Goal: Task Accomplishment & Management: Manage account settings

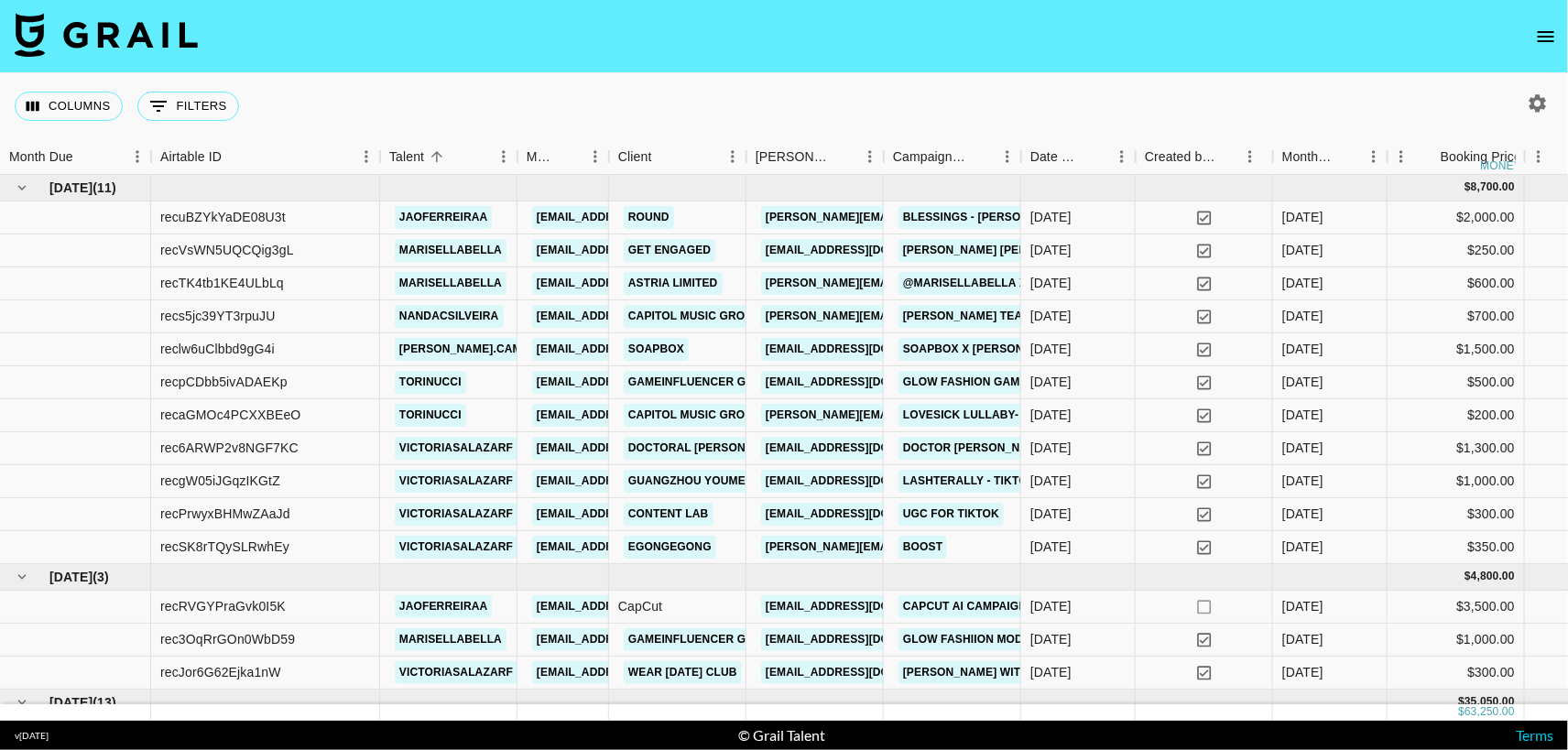
click at [1538, 35] on icon "open drawer" at bounding box center [1545, 36] width 22 height 22
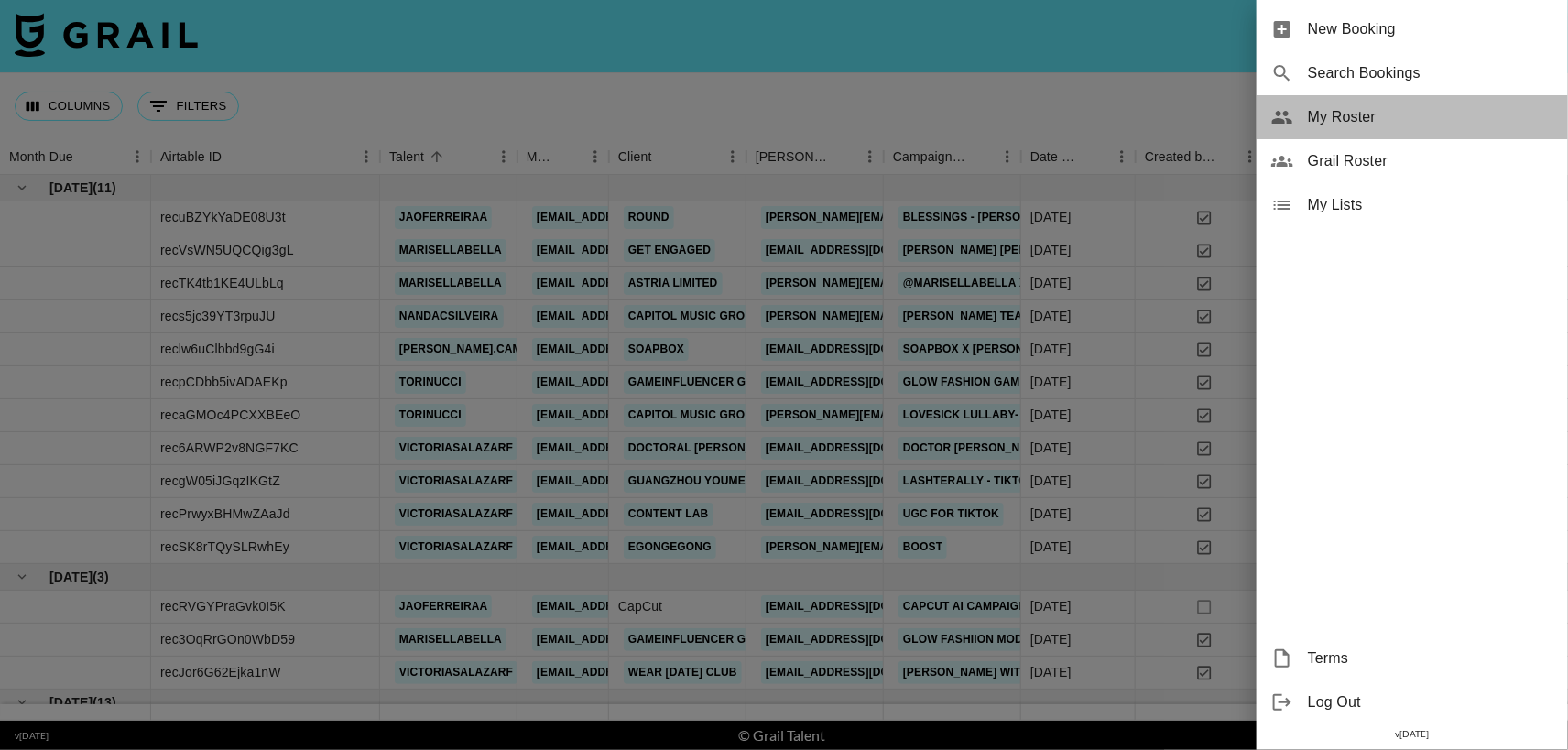
click at [1350, 116] on span "My Roster" at bounding box center [1431, 117] width 246 height 22
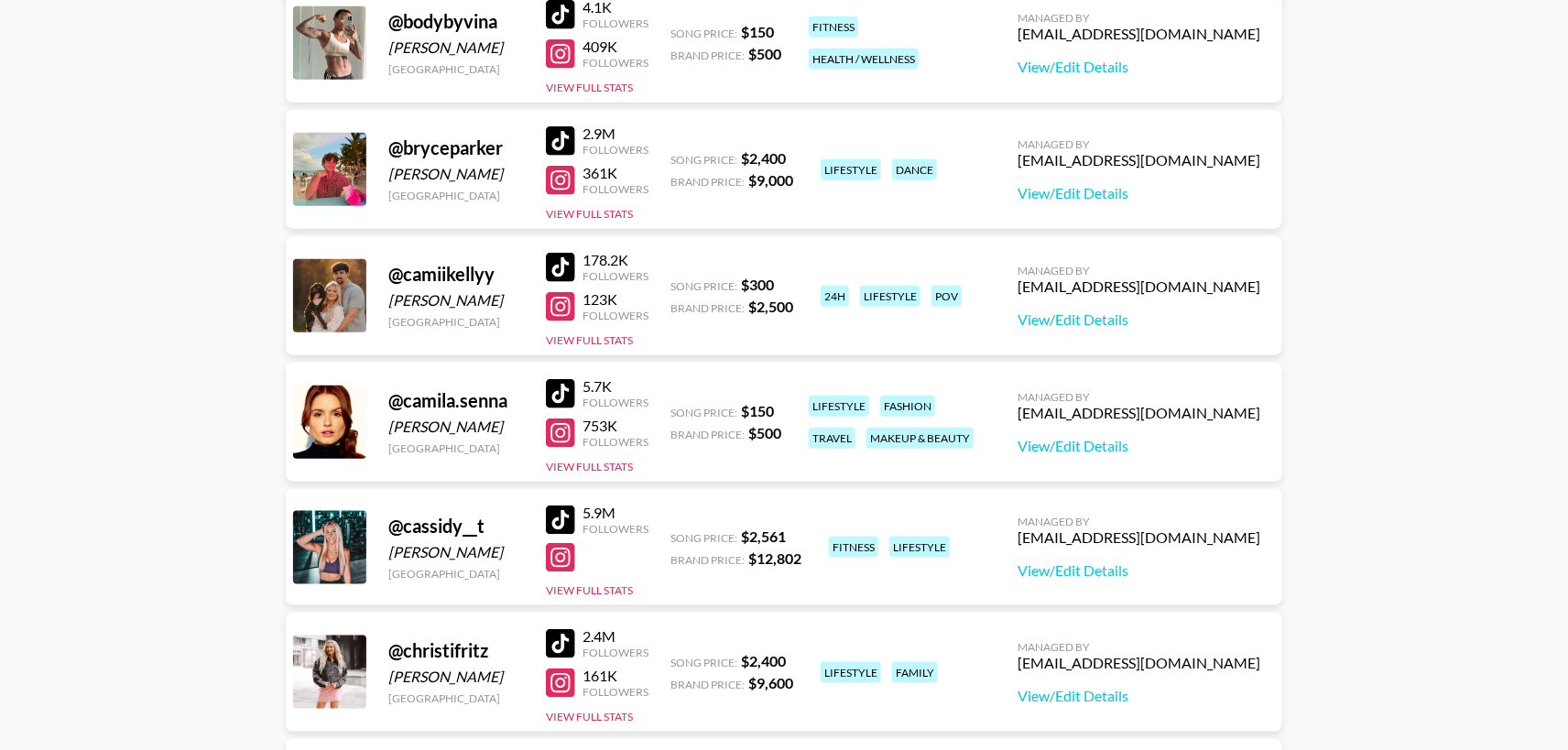
scroll to position [692, 0]
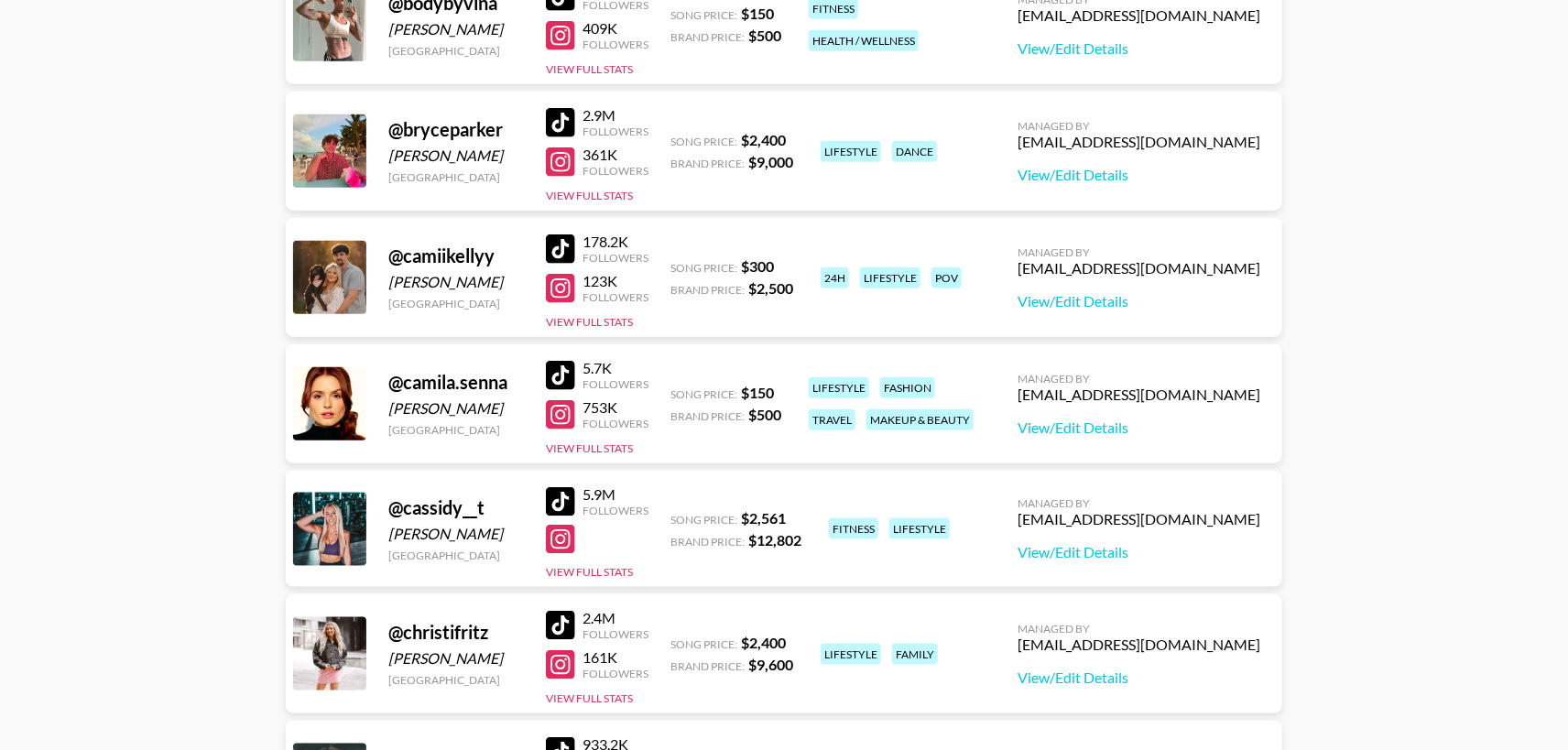
click at [565, 246] on div at bounding box center [560, 249] width 30 height 30
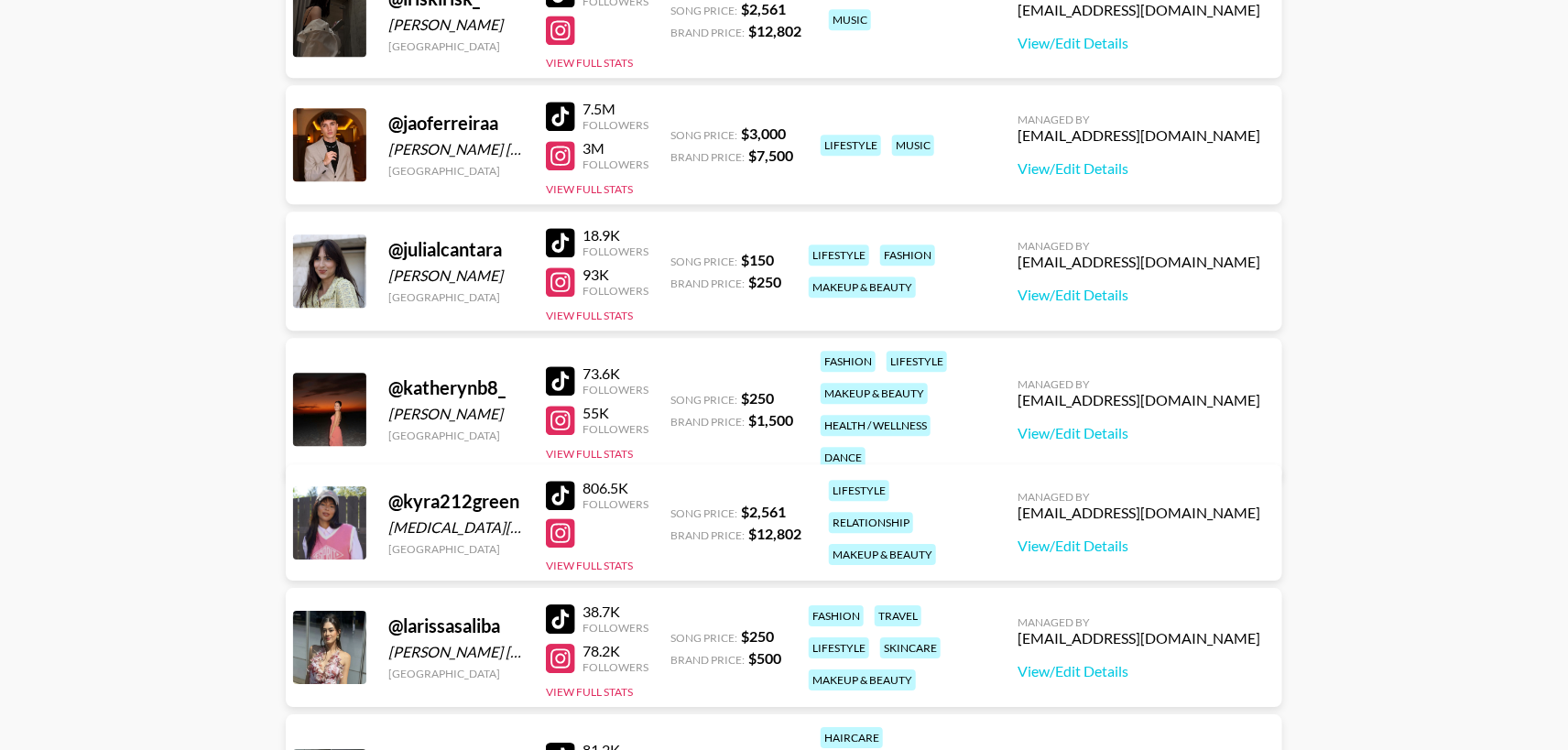
scroll to position [2245, 0]
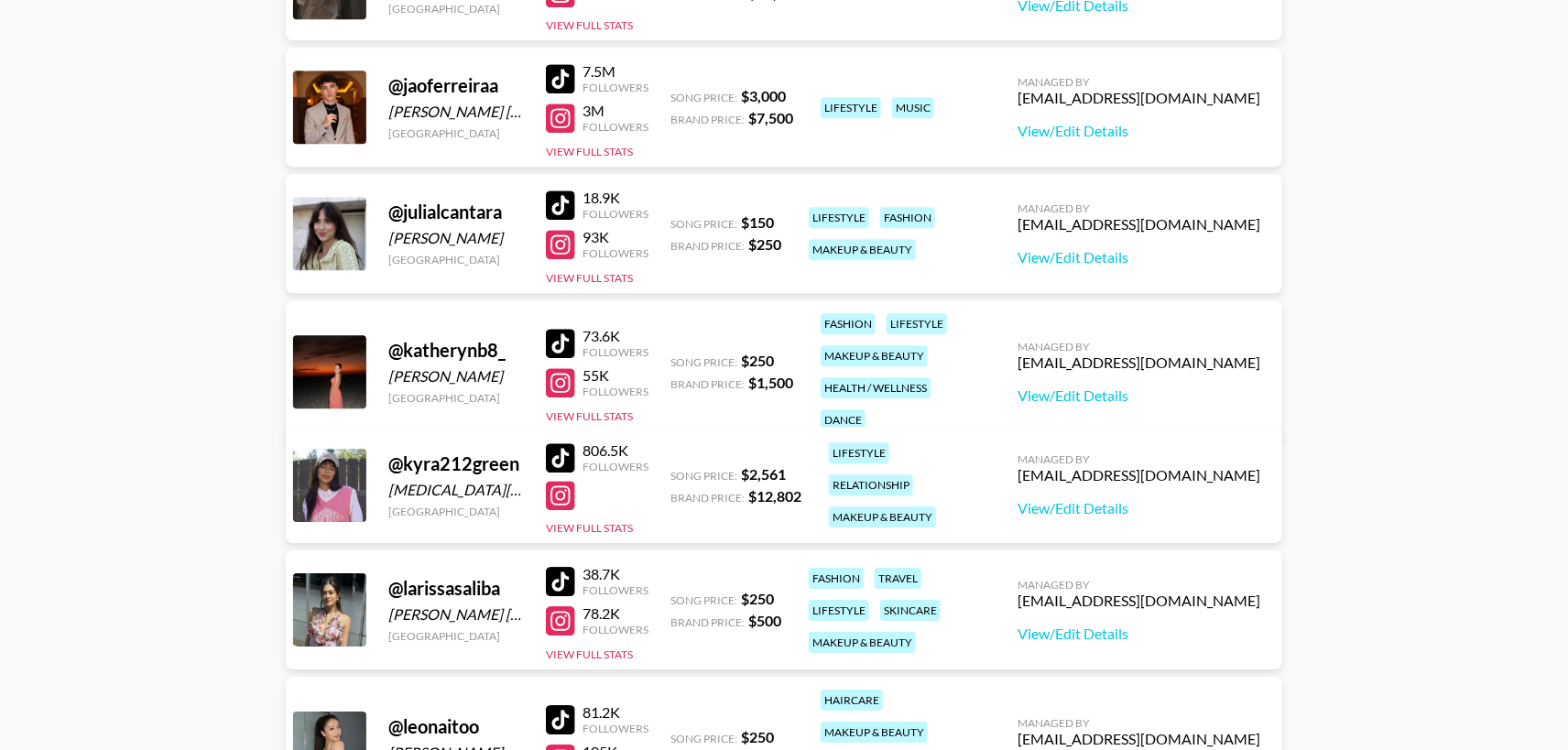
click at [549, 328] on div at bounding box center [560, 343] width 30 height 30
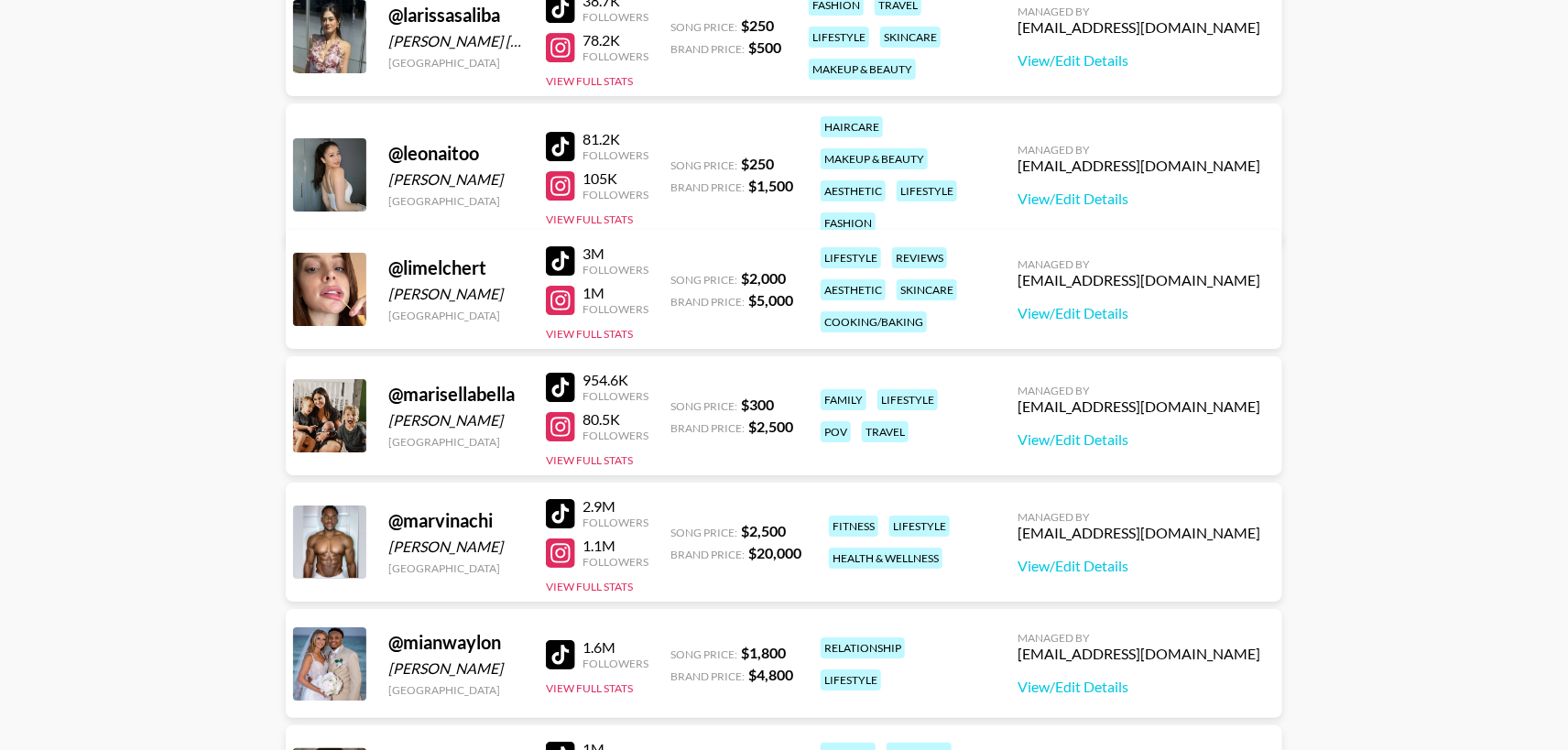
scroll to position [2882, 0]
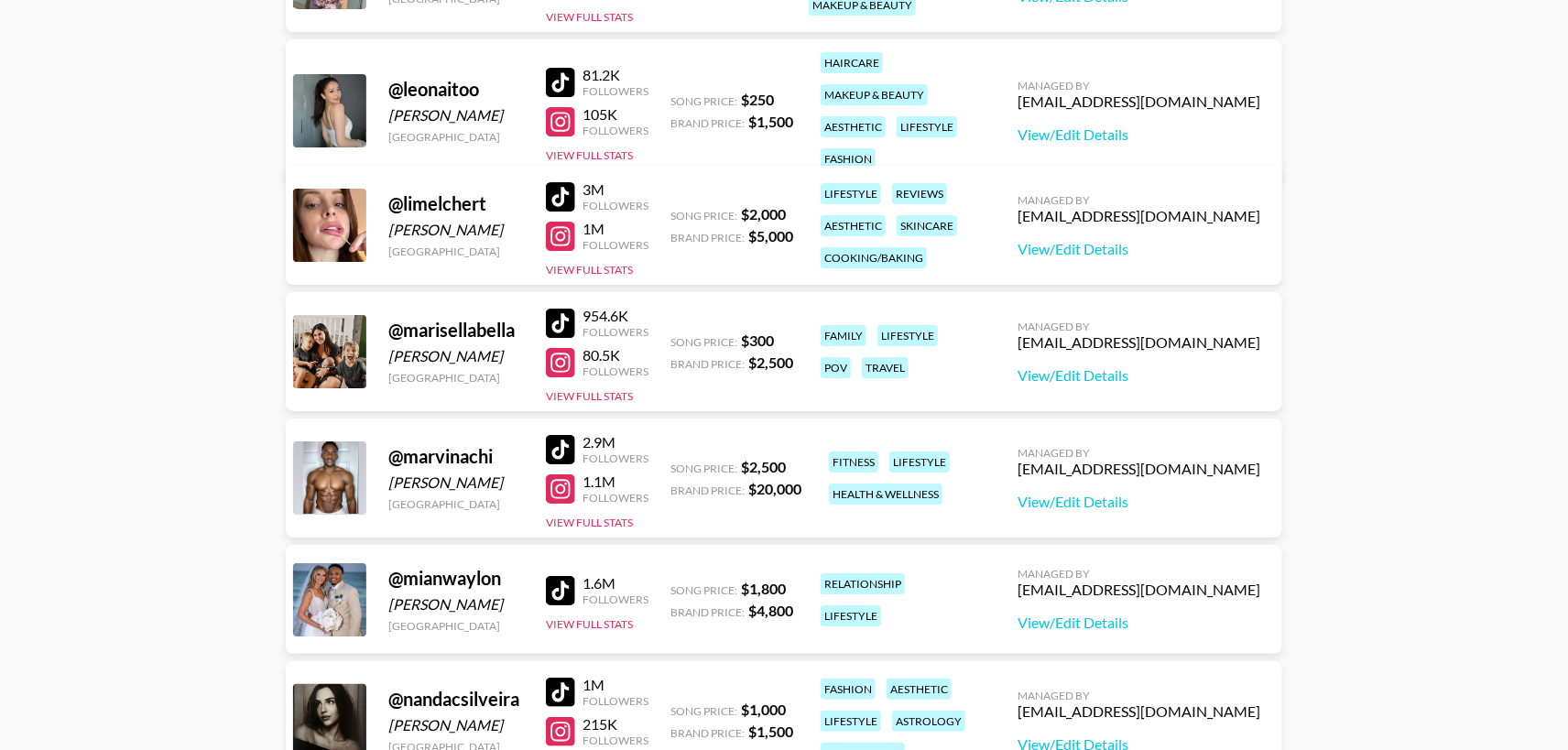
click at [562, 327] on div at bounding box center [560, 323] width 30 height 30
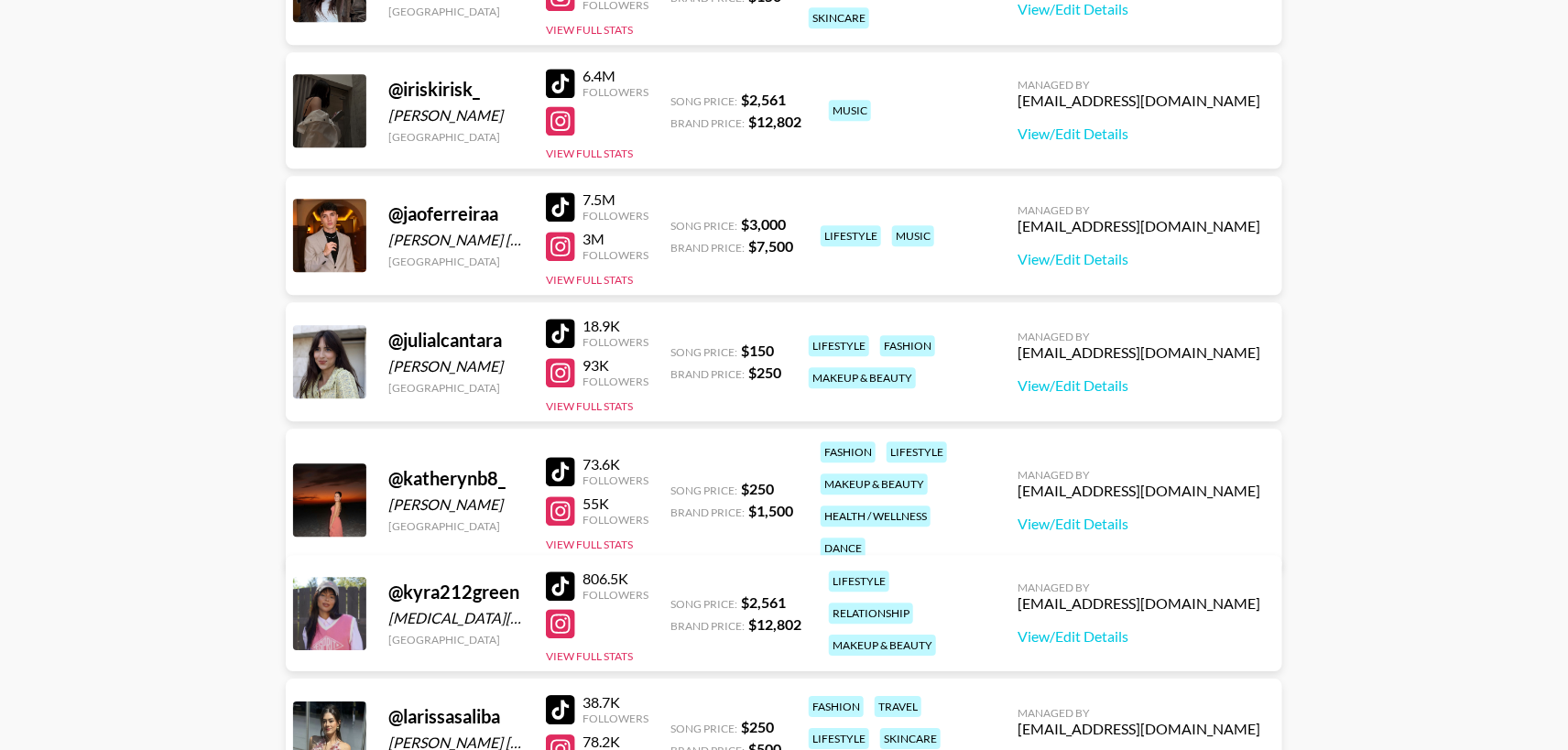
scroll to position [1948, 0]
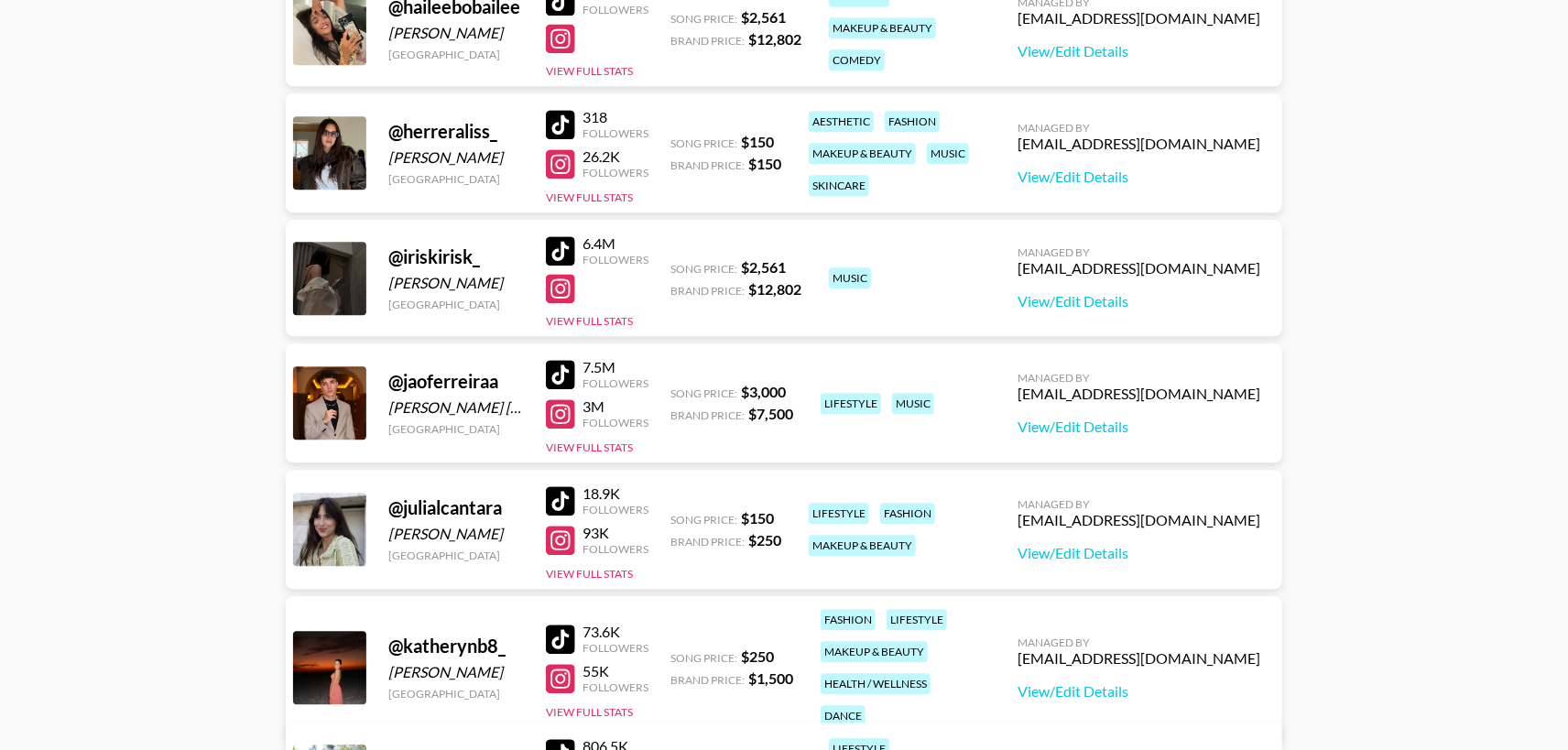
click at [564, 624] on div at bounding box center [560, 639] width 30 height 30
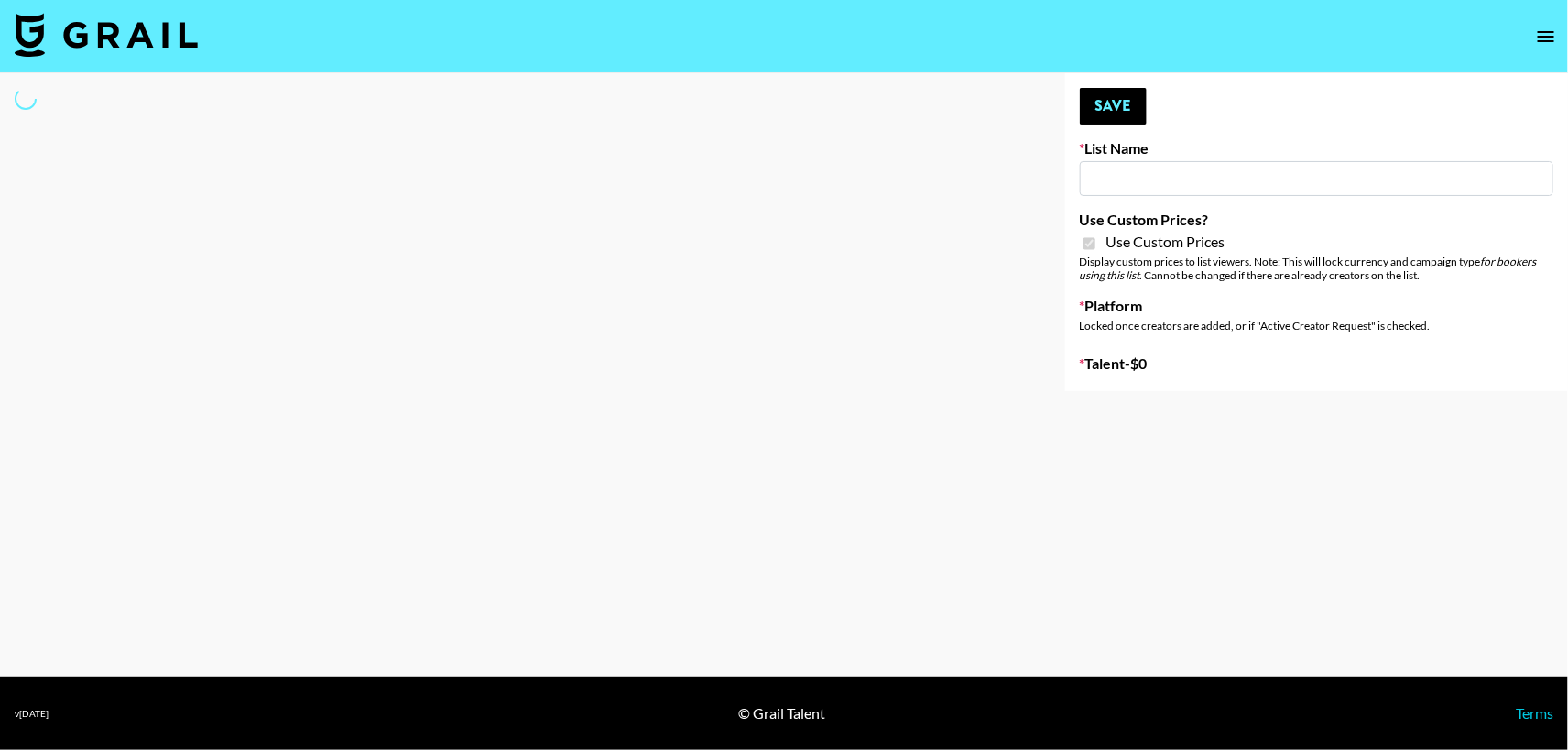
type input "Uber Teens ([DATE])"
checkbox input "true"
select select "Brand"
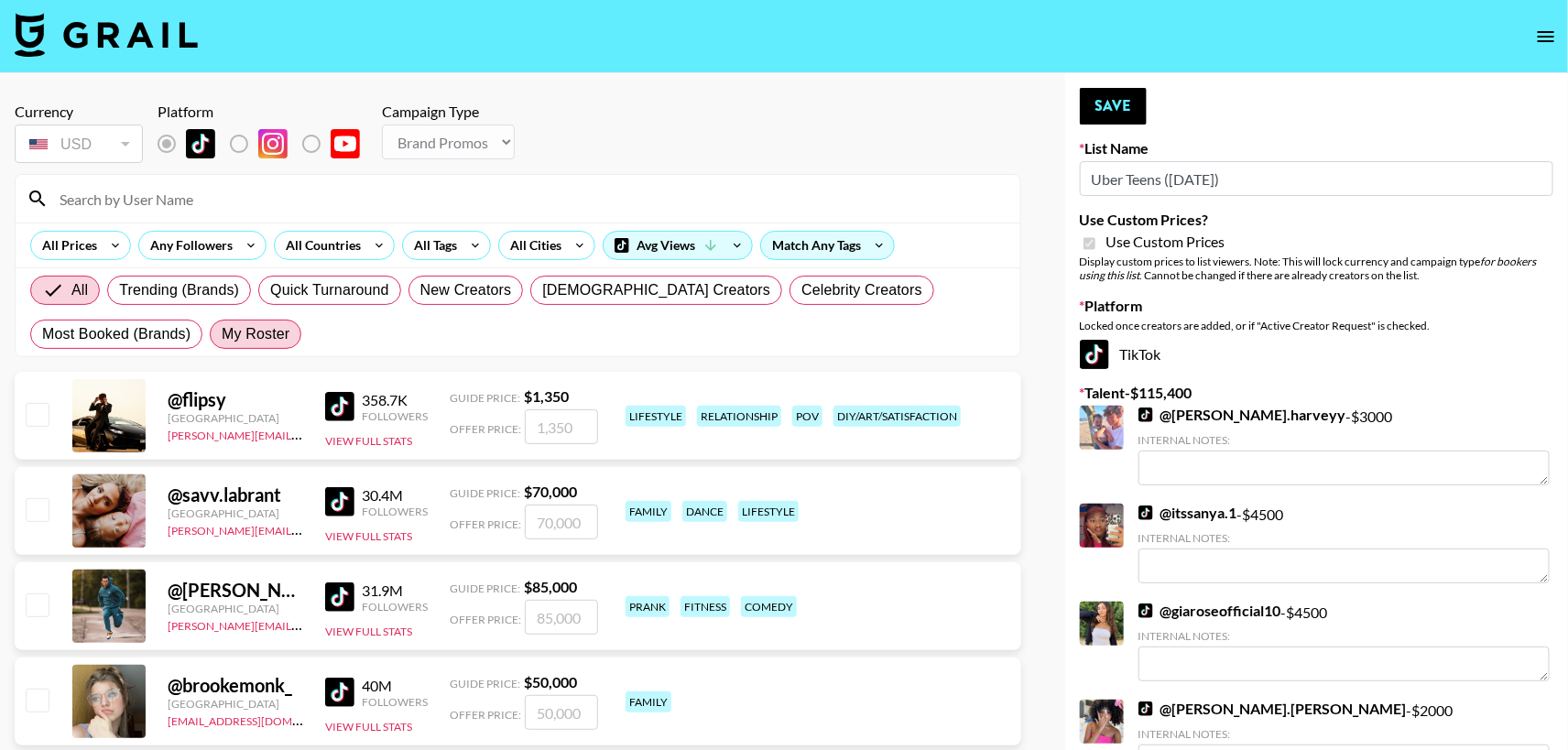
click at [250, 325] on span "My Roster" at bounding box center [255, 334] width 68 height 22
click at [222, 334] on input "My Roster" at bounding box center [222, 334] width 0 height 0
radio input "true"
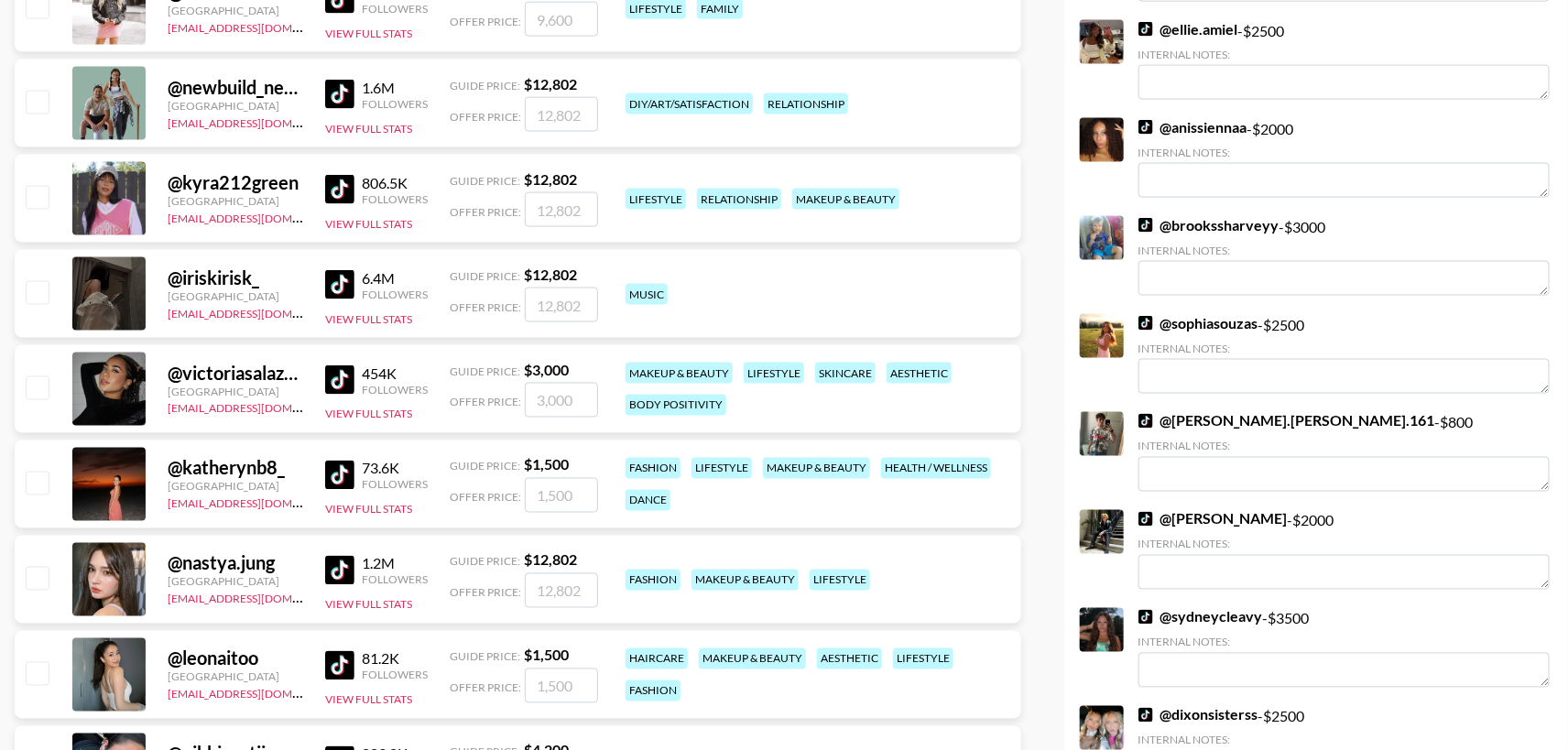
scroll to position [1217, 0]
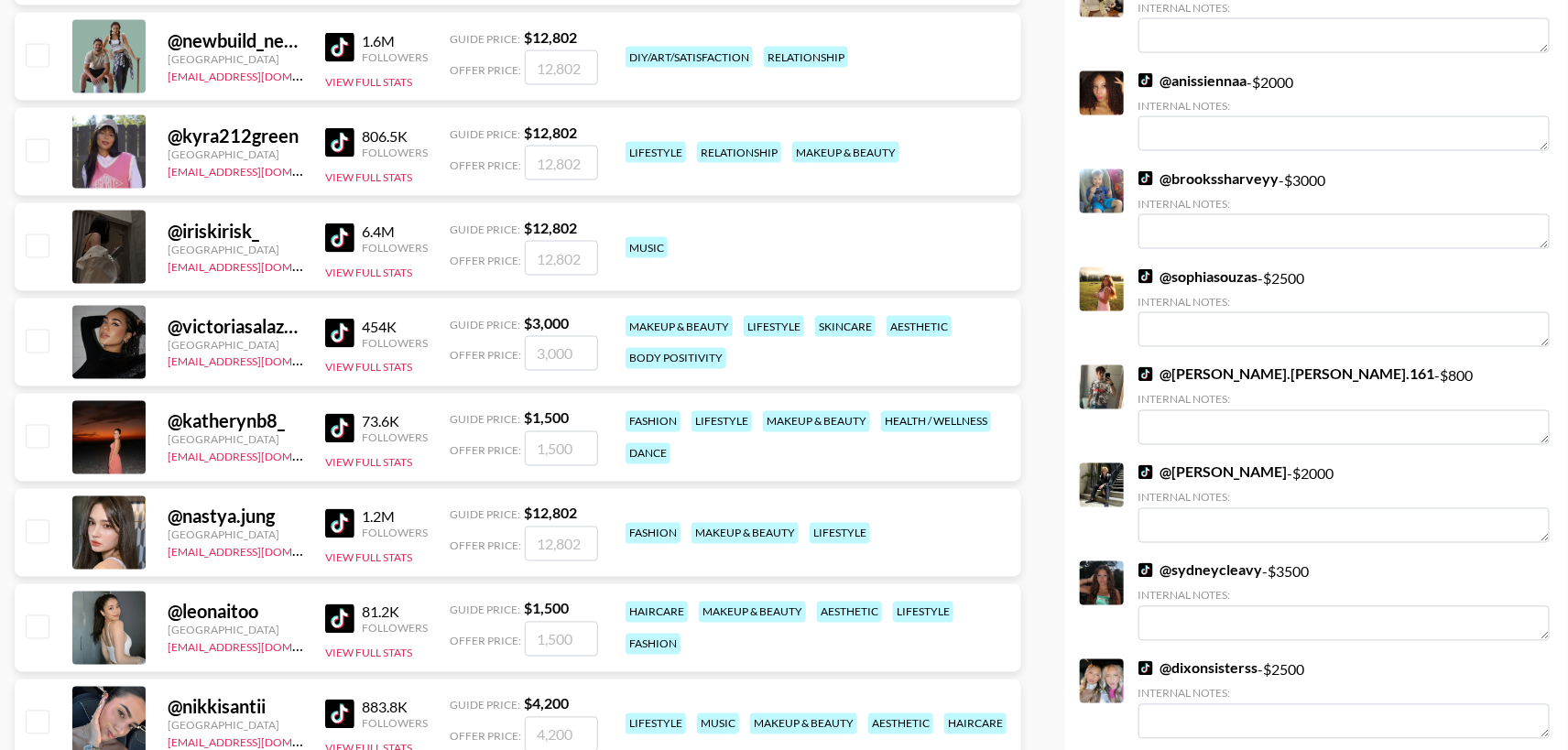
click at [44, 438] on input "checkbox" at bounding box center [36, 436] width 22 height 22
checkbox input "true"
type input "1500"
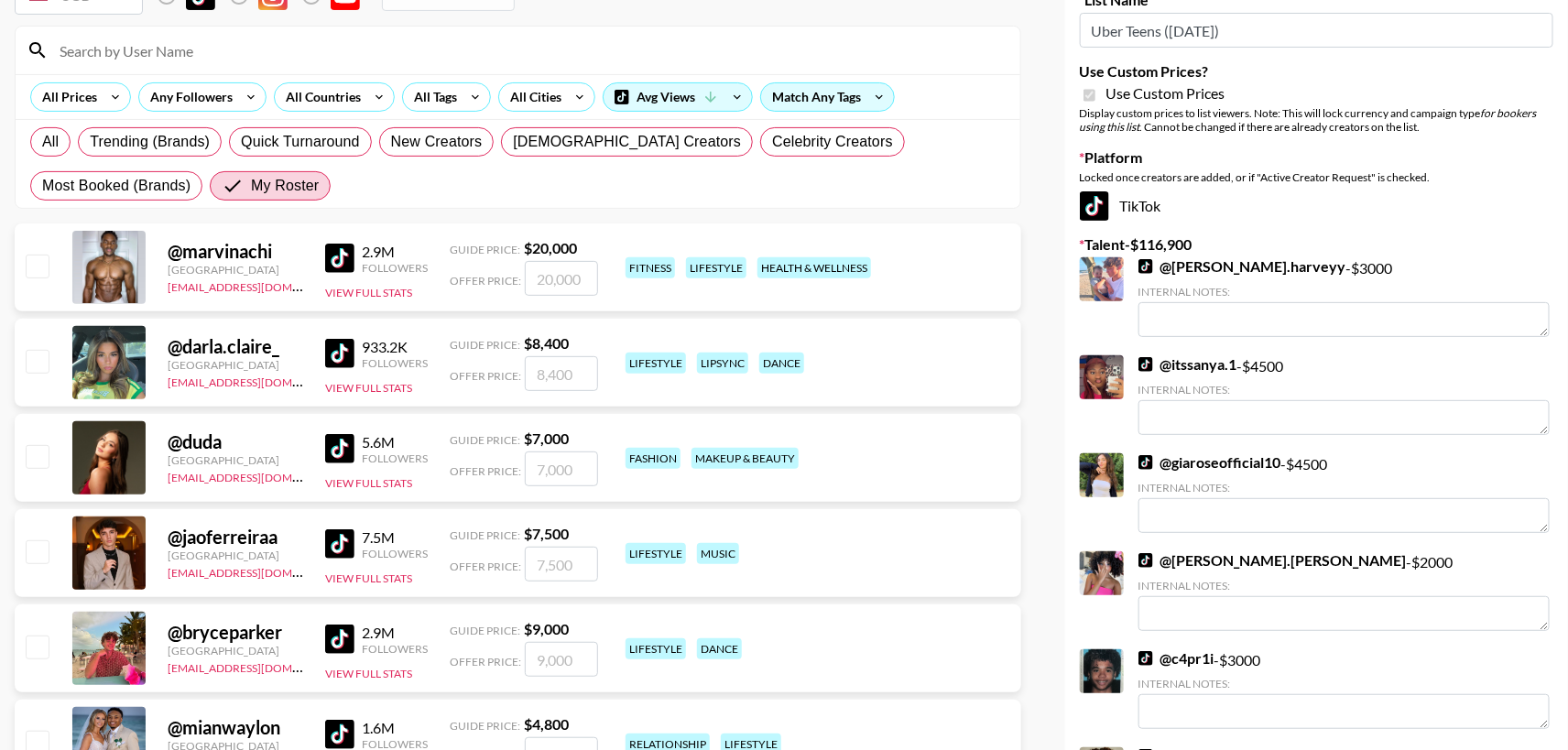
scroll to position [0, 0]
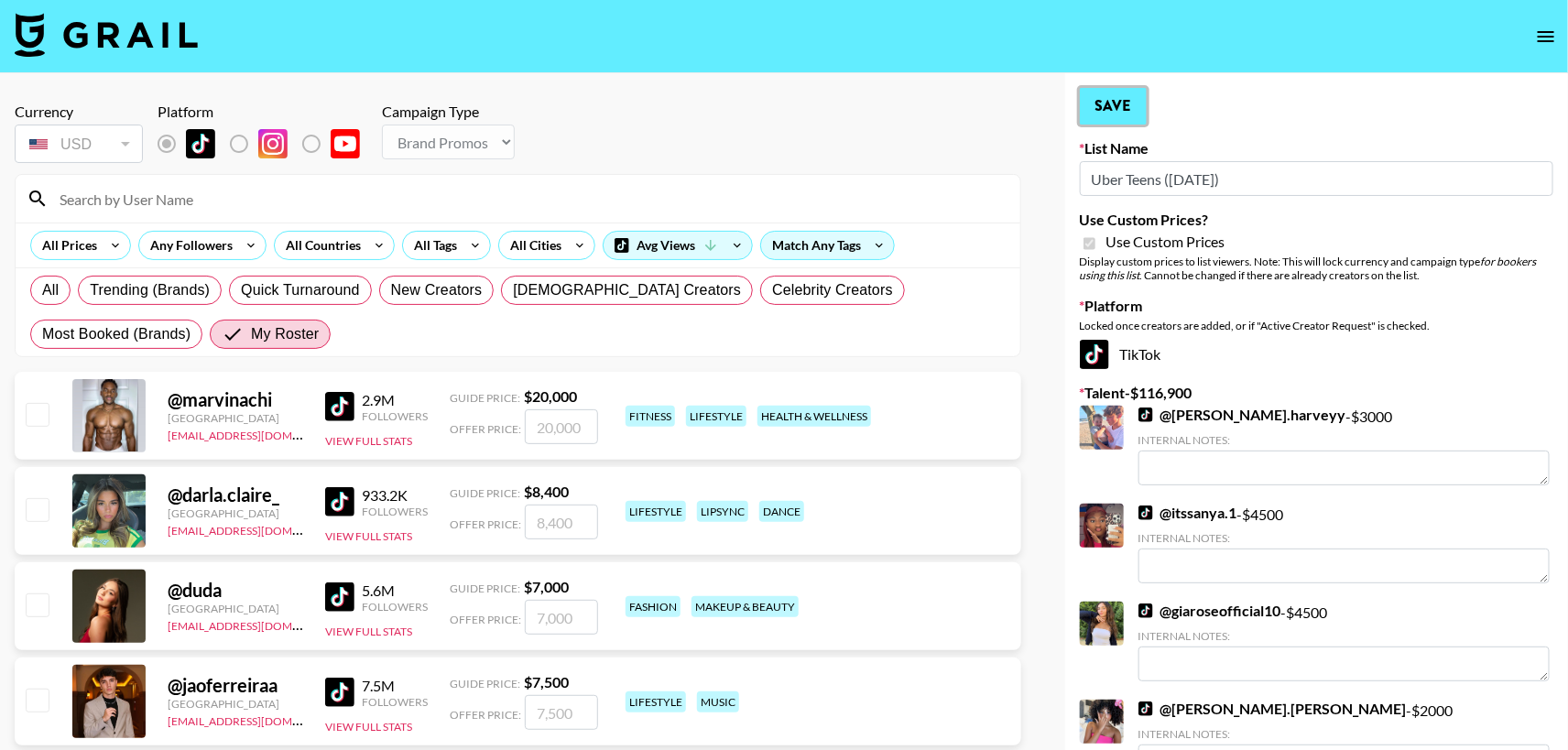
click at [1118, 109] on button "Save" at bounding box center [1113, 107] width 67 height 36
